Goal: Information Seeking & Learning: Learn about a topic

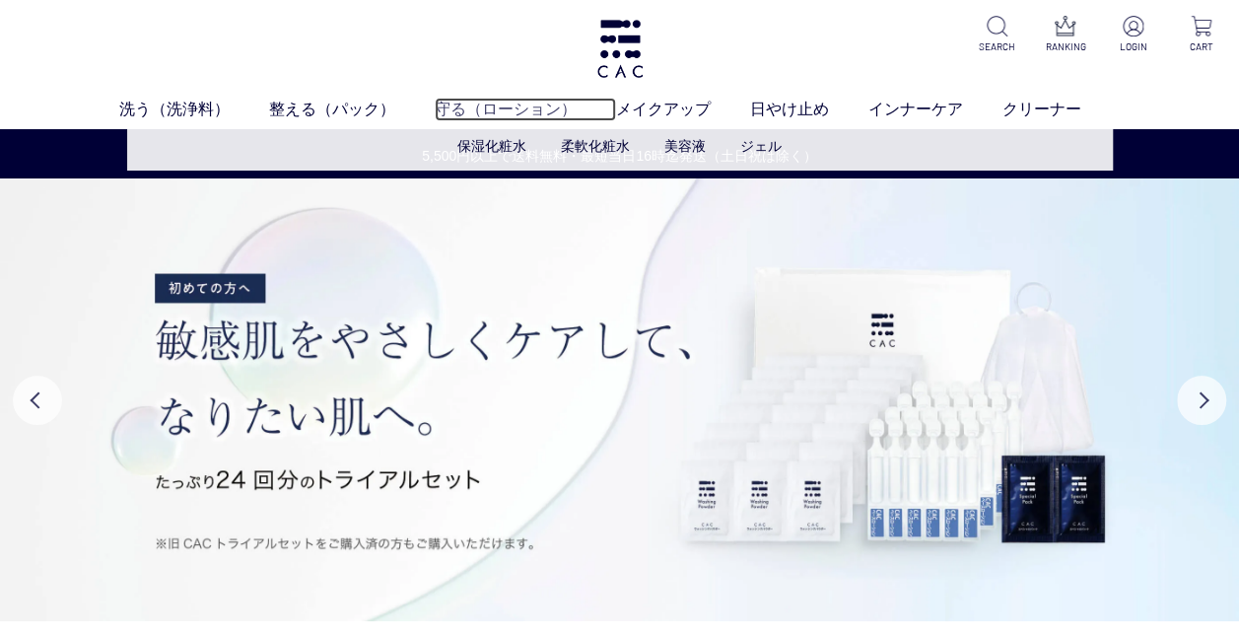
click at [454, 100] on link "守る（ローション）" at bounding box center [525, 110] width 181 height 24
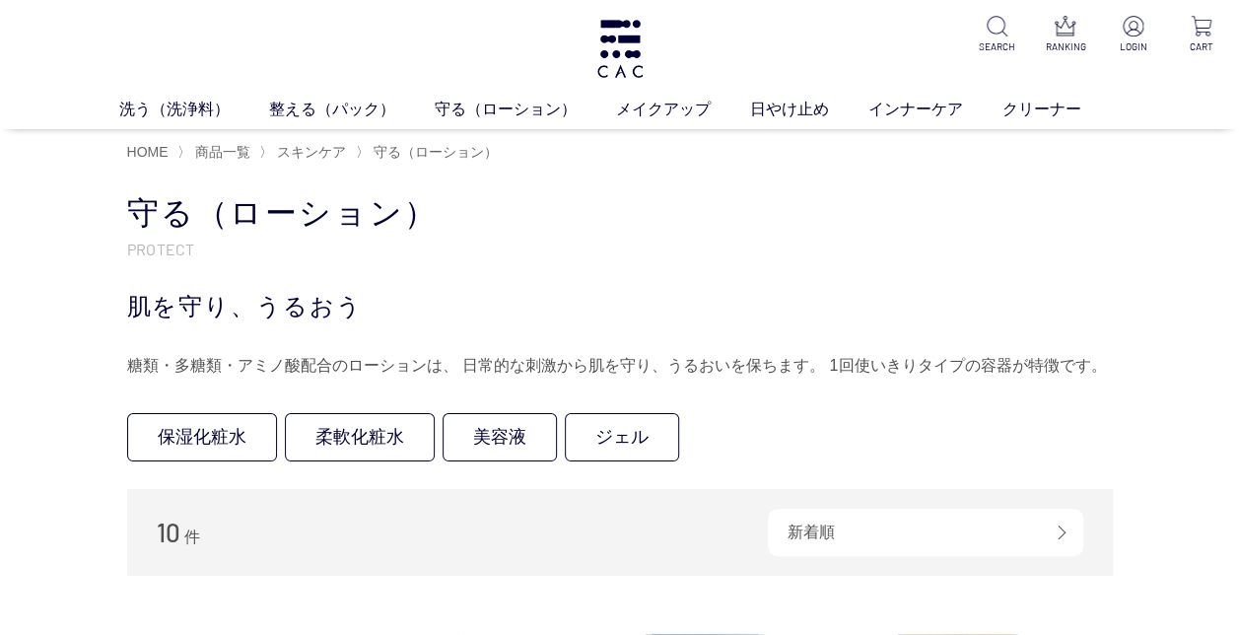
click at [365, 96] on div "洗う（洗浄料） 液体洗浄料 パウダー洗浄料 泡洗顔料 グッズ 整える（パック） フェイスパック ヘアパック 守る（ローション） 保湿化粧水 柔軟化粧水 美容液…" at bounding box center [619, 64] width 1239 height 129
click at [360, 108] on link "整える（パック）" at bounding box center [352, 110] width 166 height 24
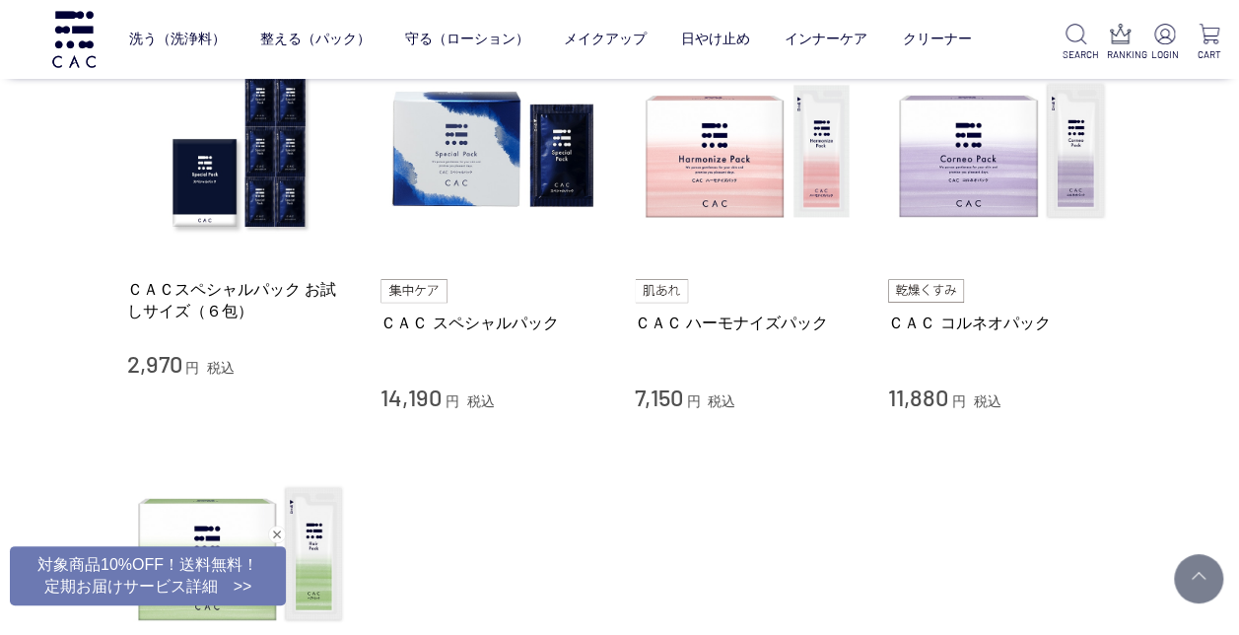
scroll to position [394, 0]
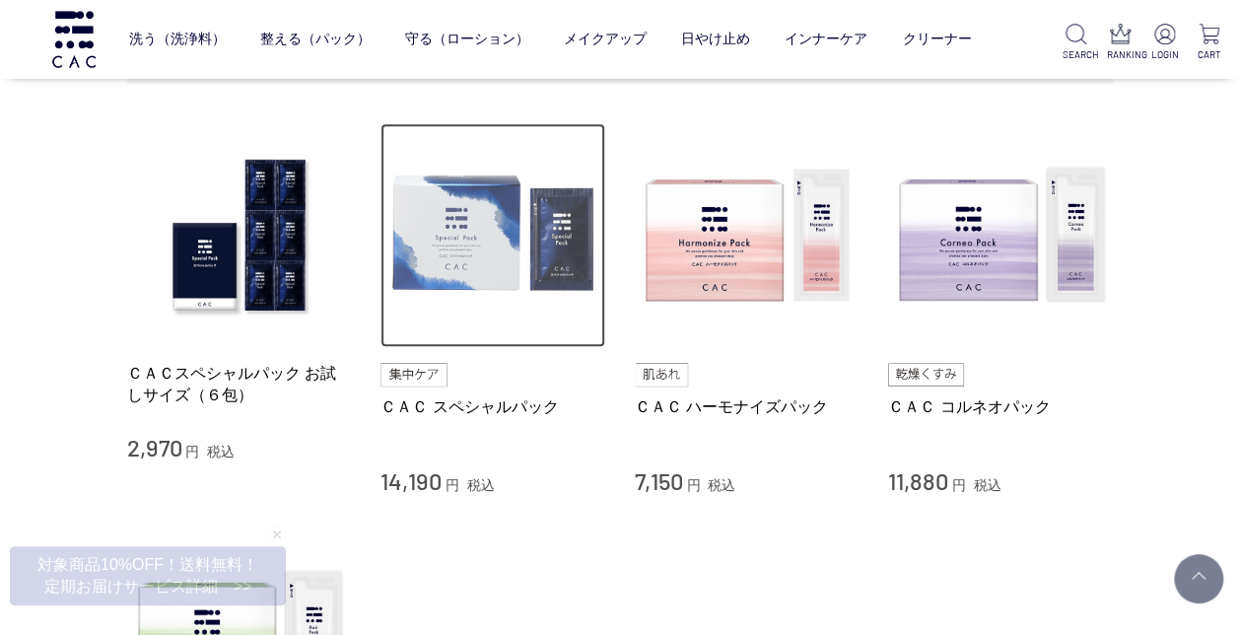
click at [434, 201] on img at bounding box center [492, 235] width 225 height 225
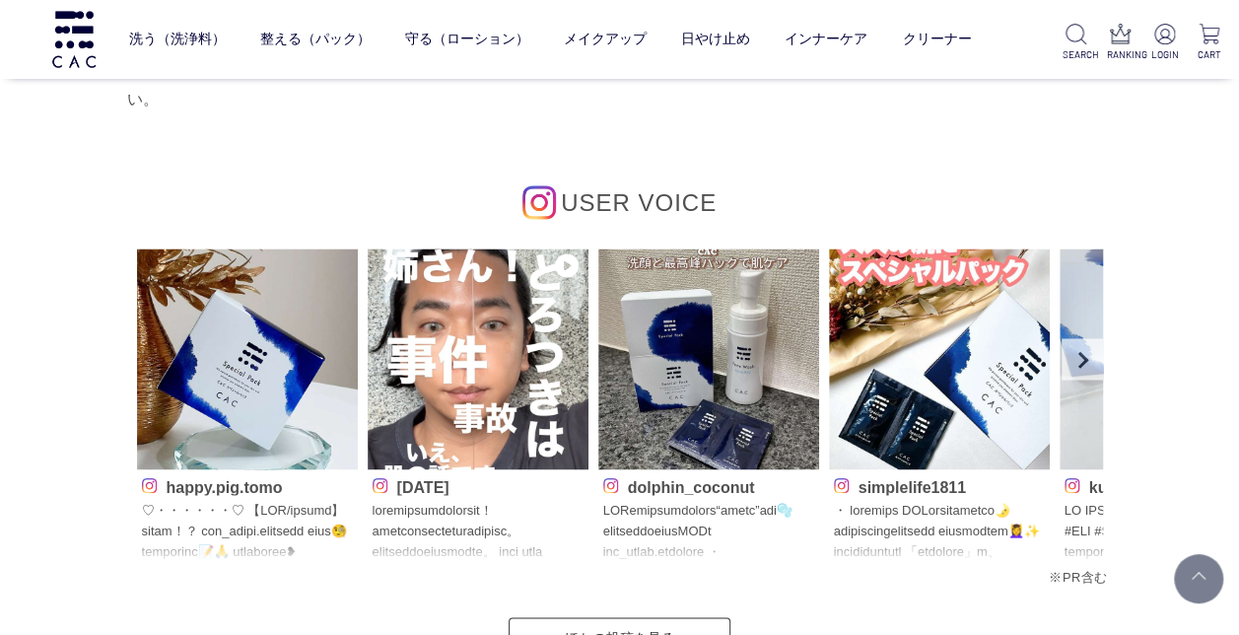
scroll to position [9065, 0]
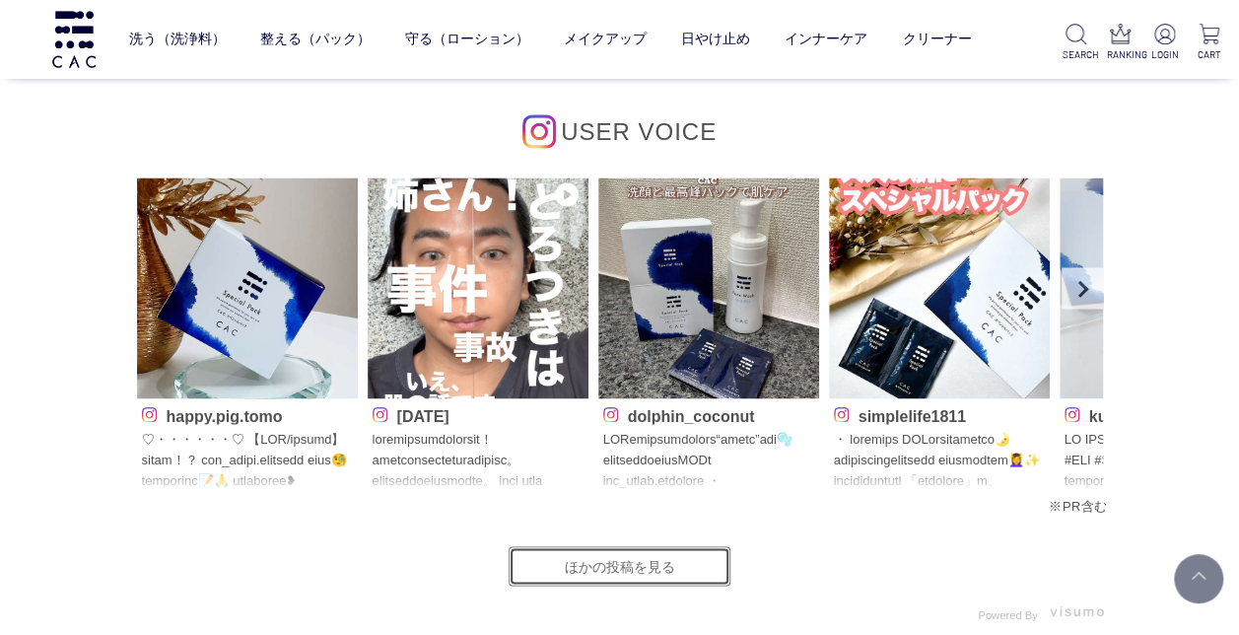
click at [686, 556] on link "ほかの投稿を見る" at bounding box center [619, 565] width 222 height 39
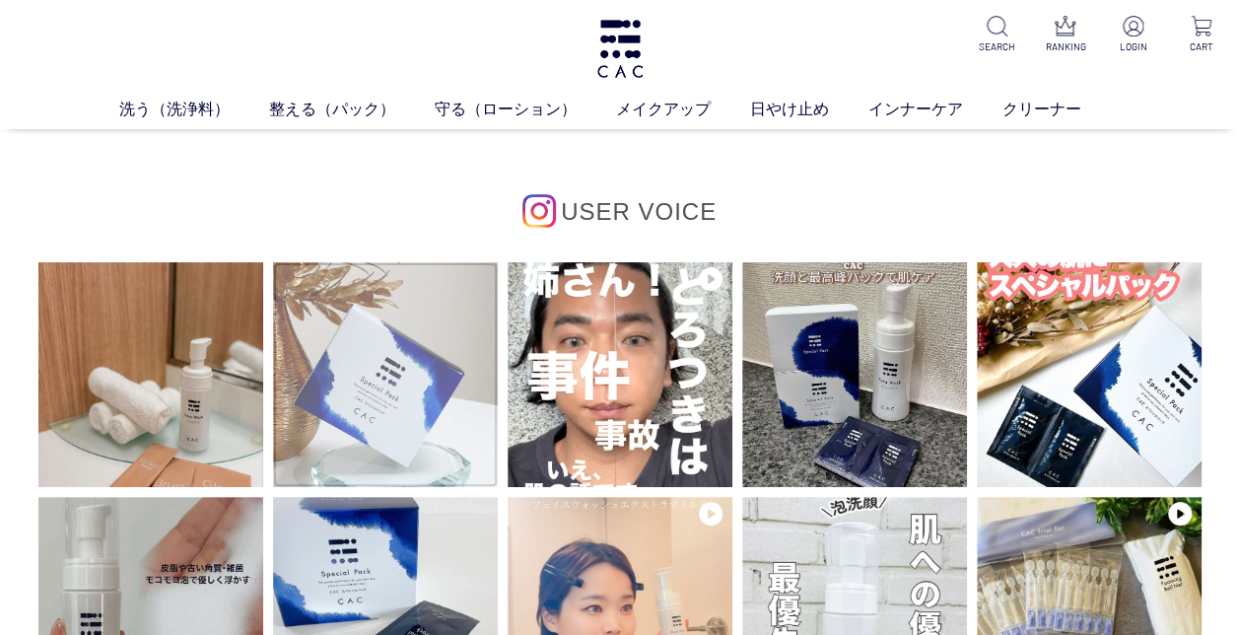
click at [408, 347] on img at bounding box center [385, 374] width 225 height 225
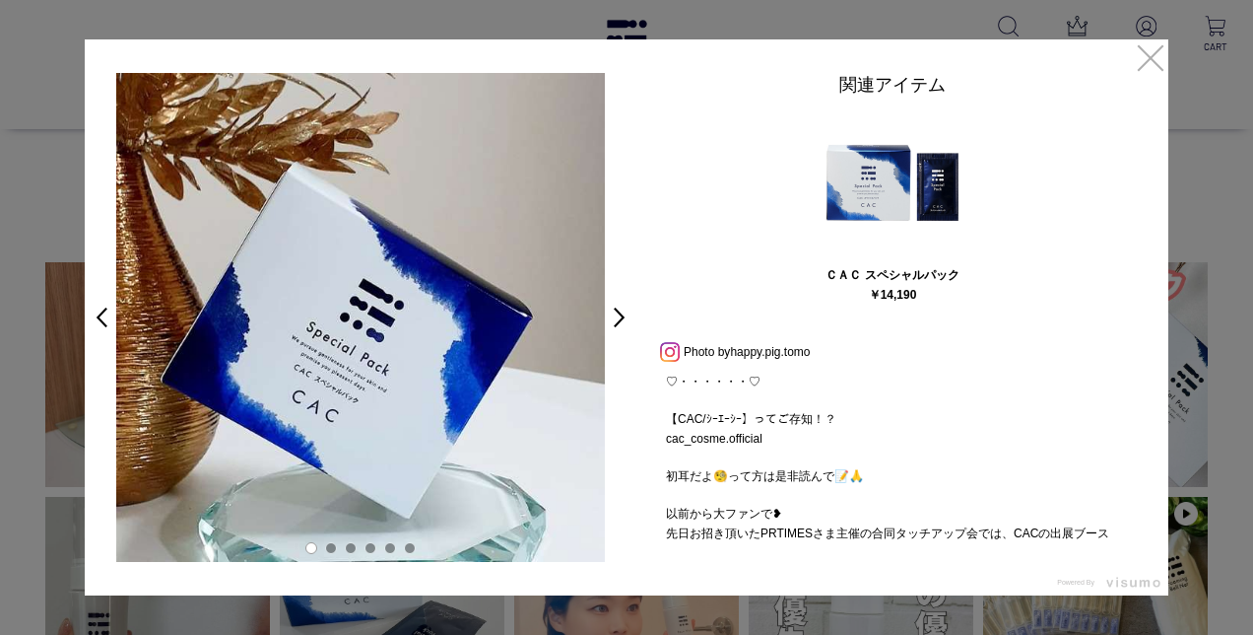
drag, startPoint x: 1129, startPoint y: 378, endPoint x: 1125, endPoint y: 399, distance: 21.1
click at [1125, 399] on p "♡・・・・・・♡ 【CAC/ｼｰｴｰｼｰ】ってご存知！？ cac_cosme.official 初耳だよ🧐って方は是非読んで📝🙏 以前から大ファンで❥ 先日お…" at bounding box center [892, 457] width 493 height 171
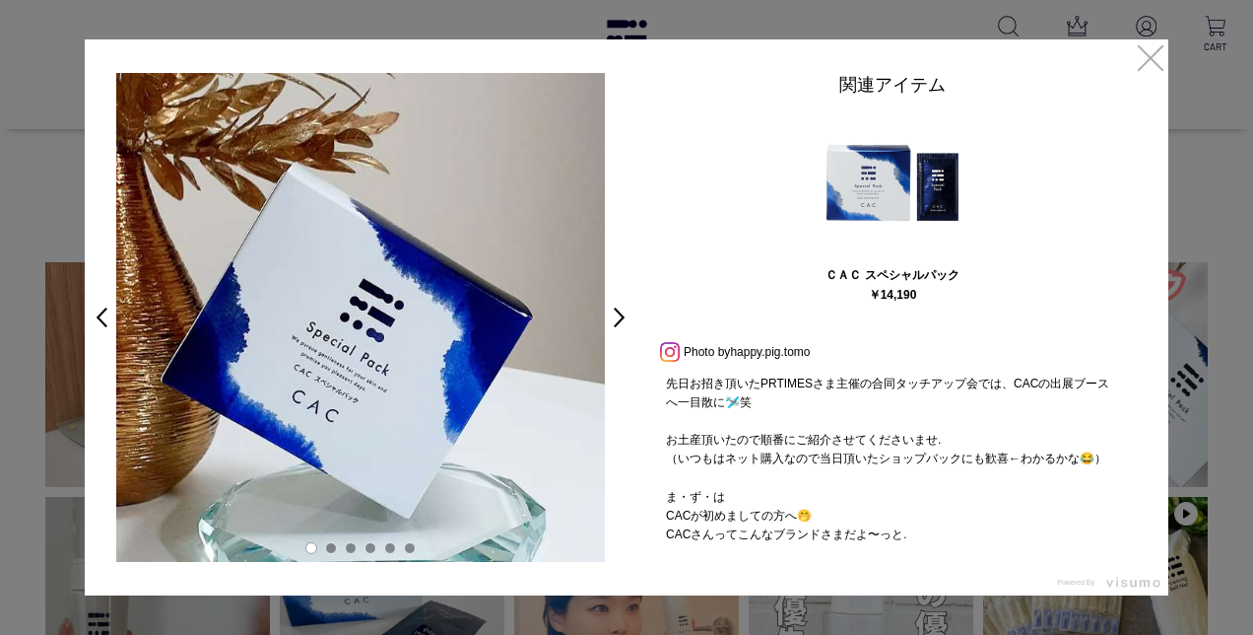
scroll to position [169, 0]
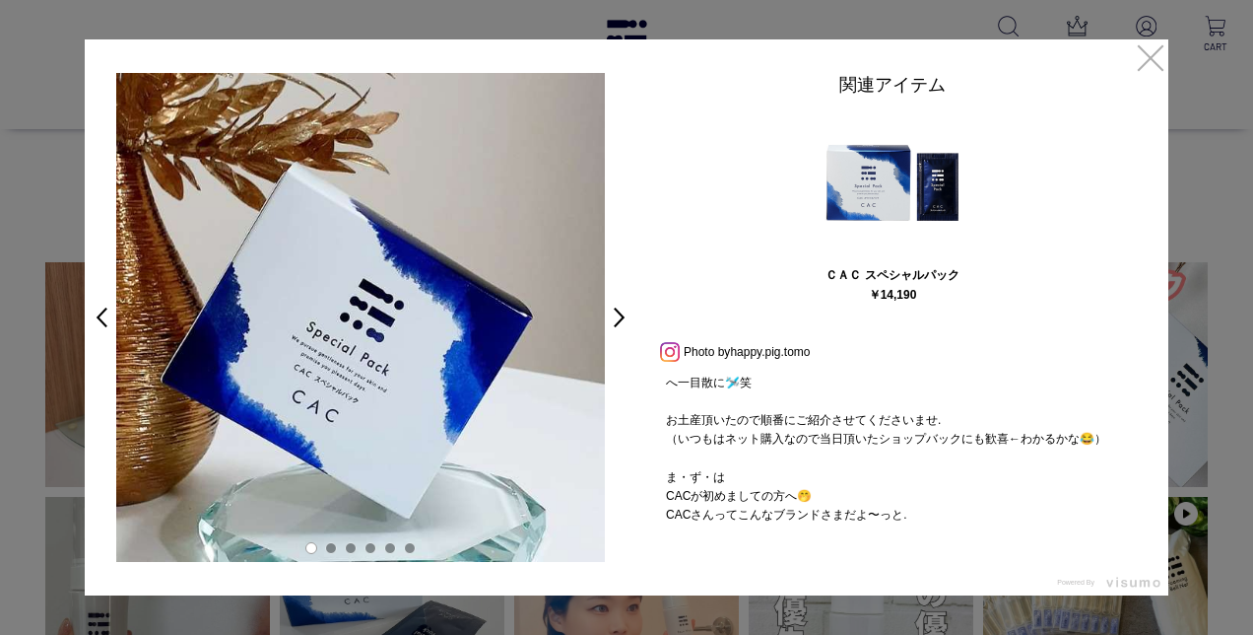
click at [1122, 395] on div "♡・・・・・・♡ 【CAC/ｼｰｴｰｼｰ】ってご存知！？ cac_cosme.official 初耳だよ🧐って方は是非読んで📝🙏 以前から大ファンで❥ 先日お…" at bounding box center [892, 457] width 493 height 171
click at [1122, 396] on div "♡・・・・・・♡ 【CAC/ｼｰｴｰｼｰ】ってご存知！？ cac_cosme.official 初耳だよ🧐って方は是非読んで📝🙏 以前から大ファンで❥ 先日お…" at bounding box center [892, 457] width 493 height 171
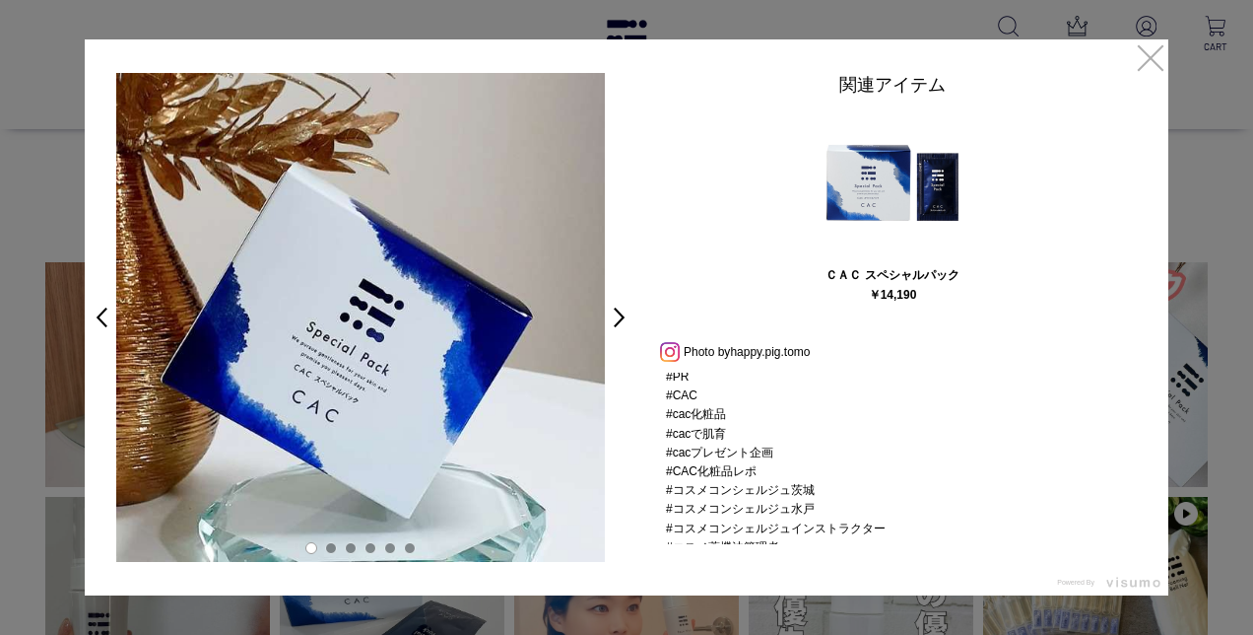
scroll to position [1531, 0]
click at [1143, 57] on link "×" at bounding box center [1150, 56] width 35 height 35
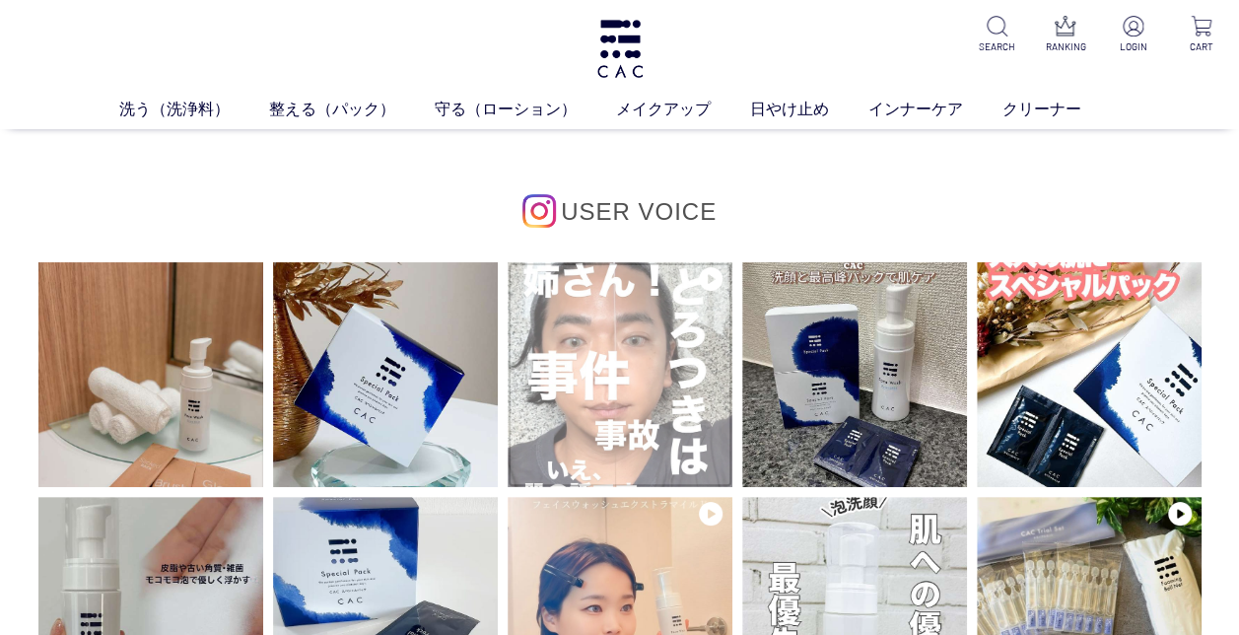
click at [679, 349] on img at bounding box center [619, 374] width 225 height 225
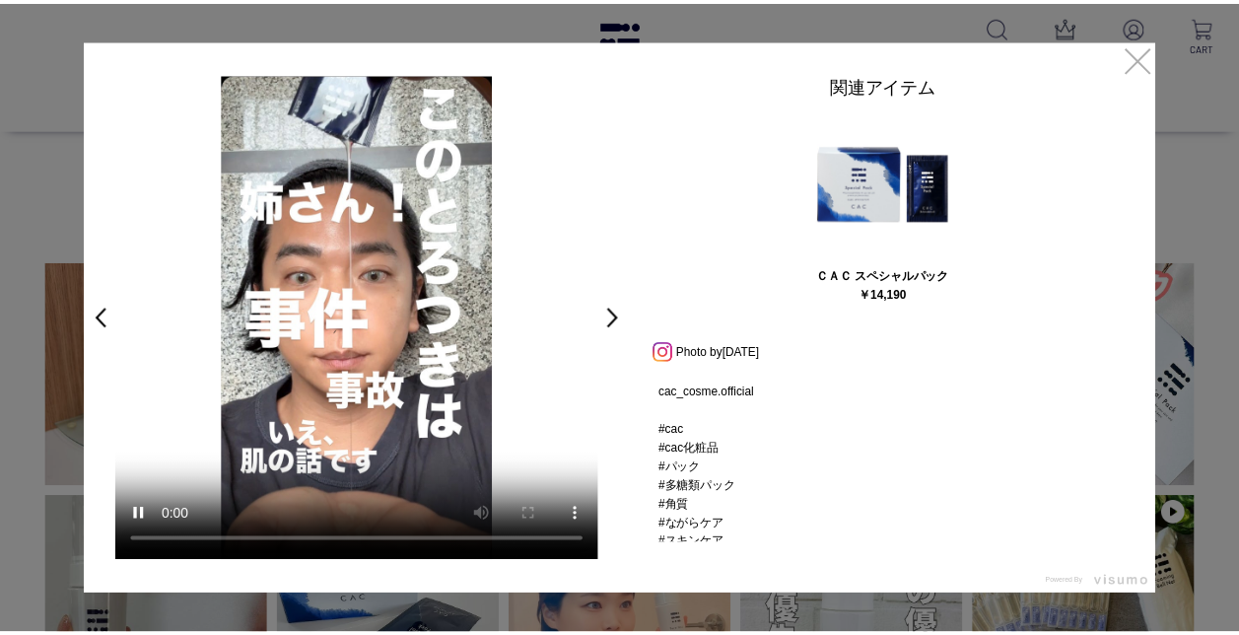
scroll to position [415, 0]
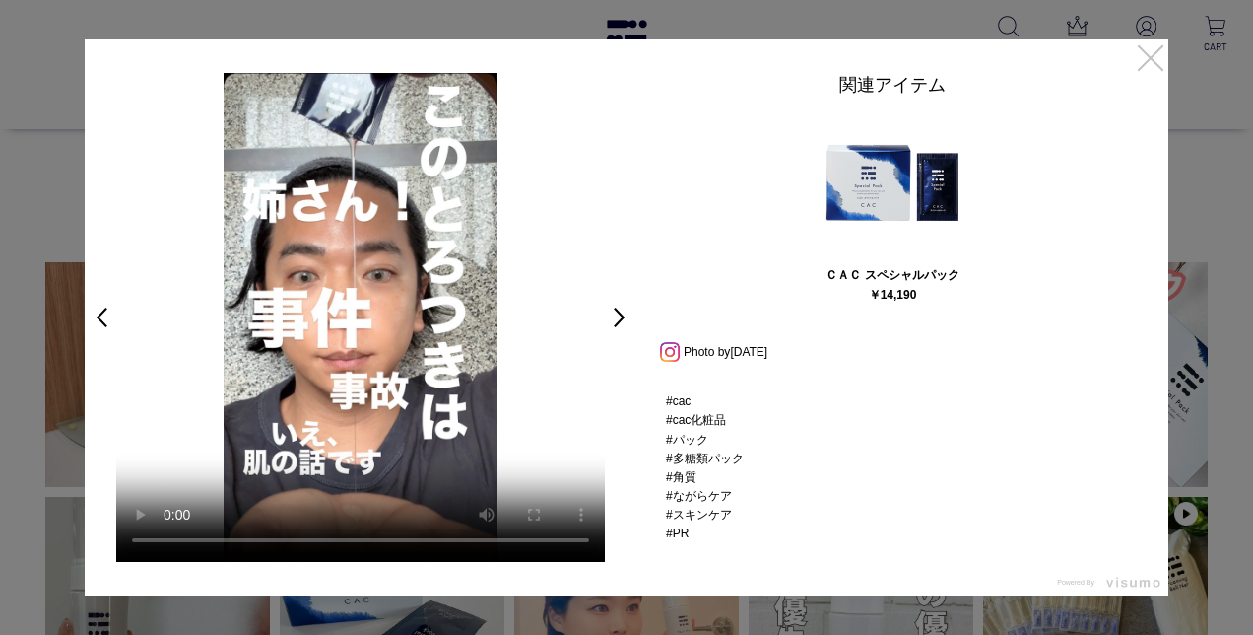
click at [1154, 63] on link "×" at bounding box center [1150, 56] width 35 height 35
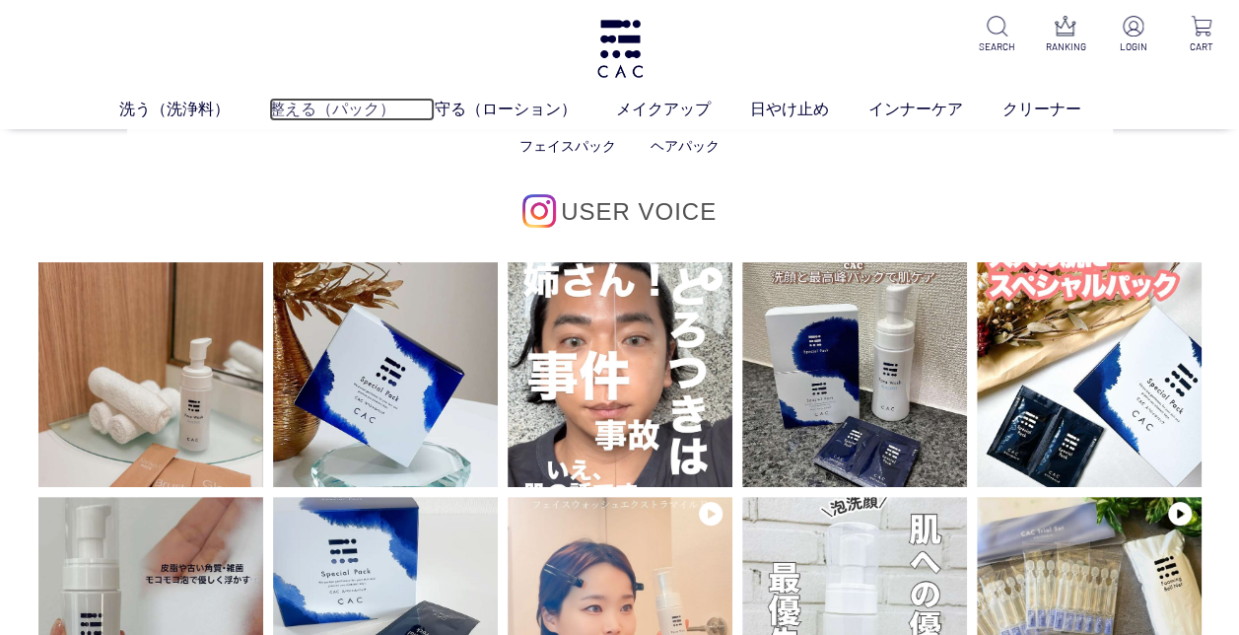
click at [315, 102] on link "整える（パック）" at bounding box center [352, 110] width 166 height 24
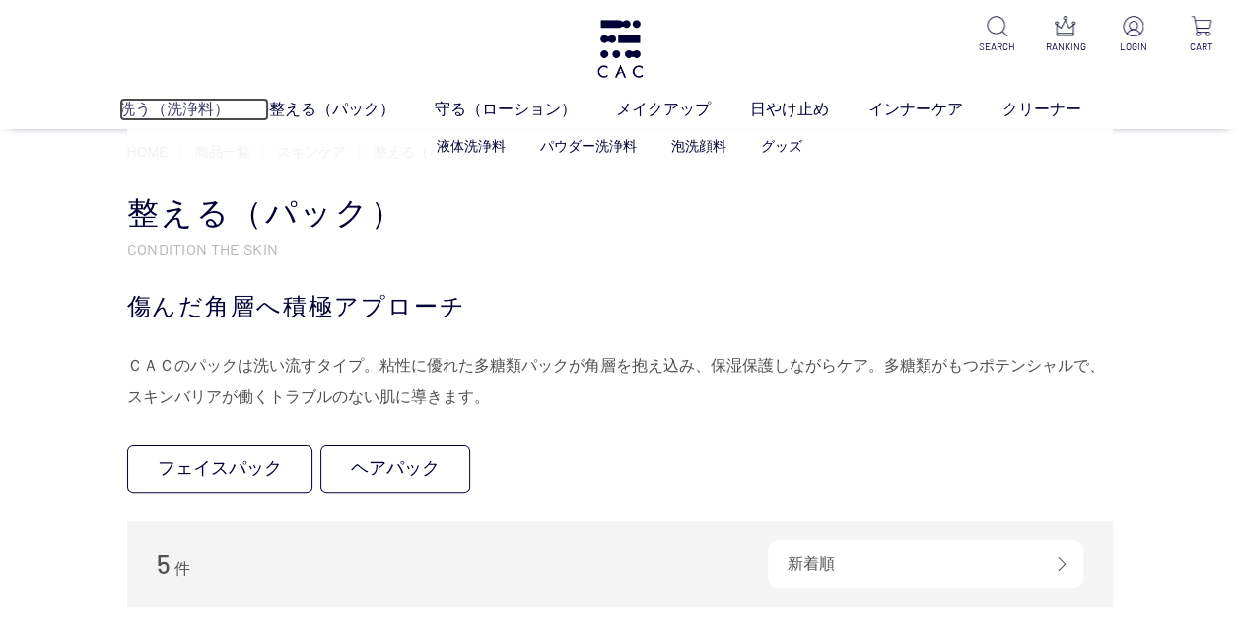
click at [181, 102] on link "洗う（洗浄料）" at bounding box center [194, 110] width 150 height 24
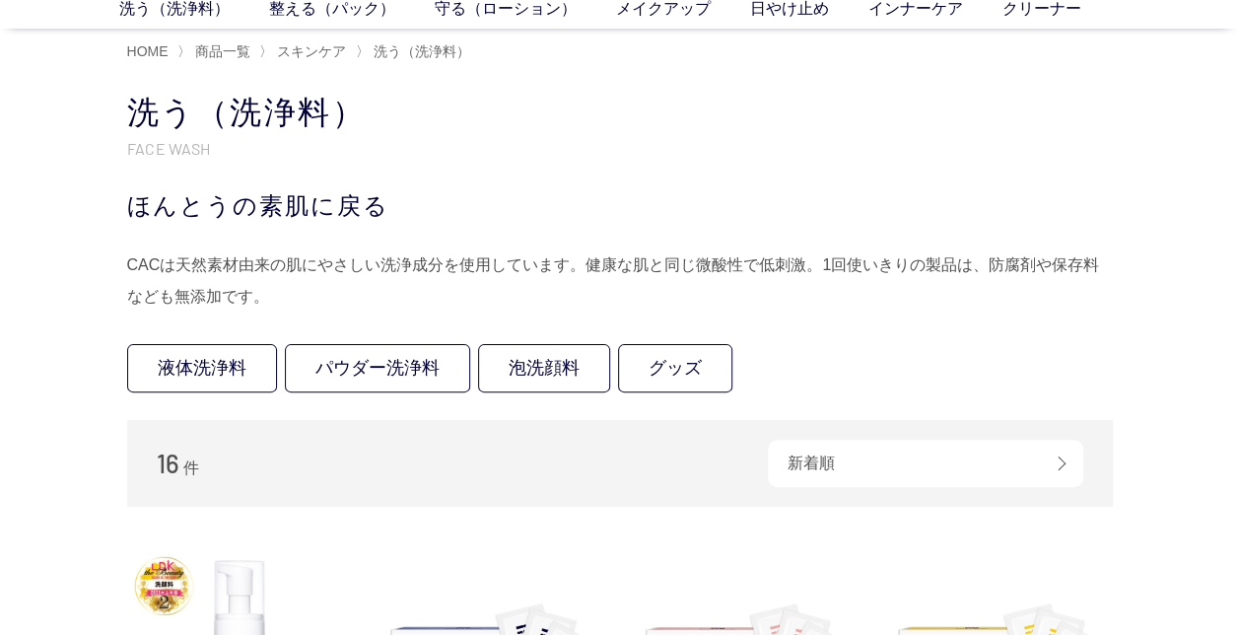
scroll to position [197, 0]
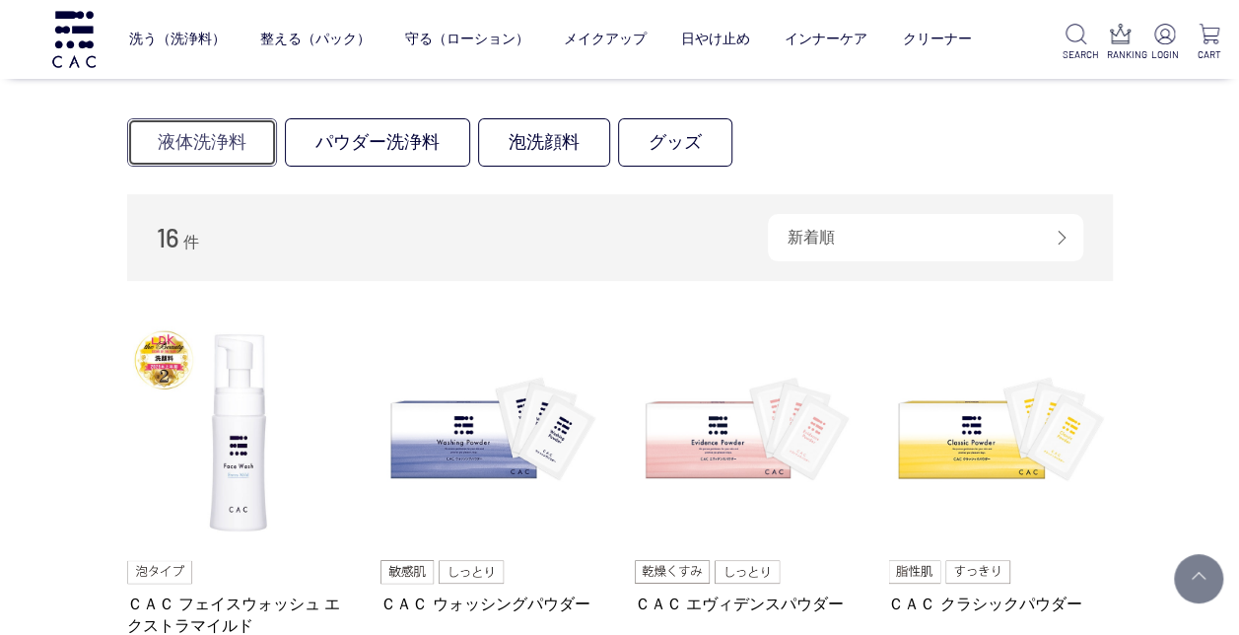
click at [225, 133] on link "液体洗浄料" at bounding box center [202, 142] width 150 height 48
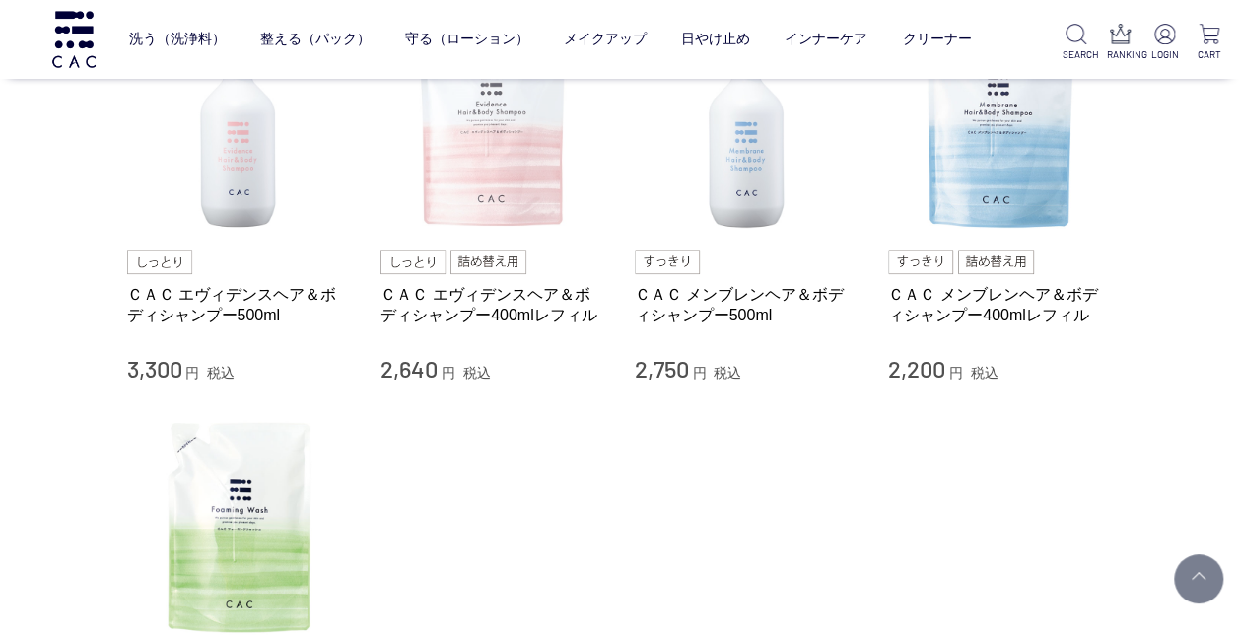
scroll to position [296, 0]
